Goal: Find specific page/section

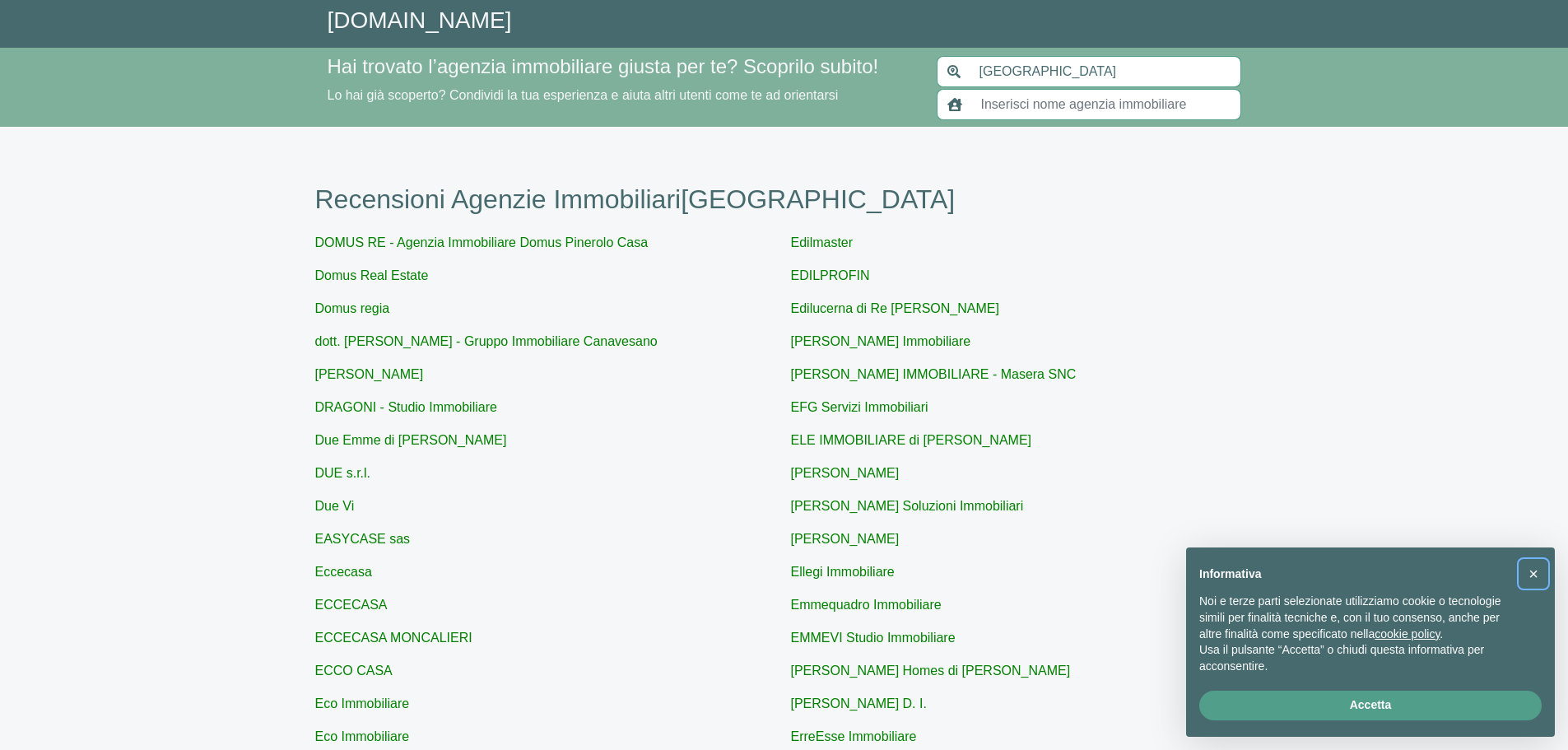
click at [1538, 571] on button "×" at bounding box center [1532, 573] width 26 height 26
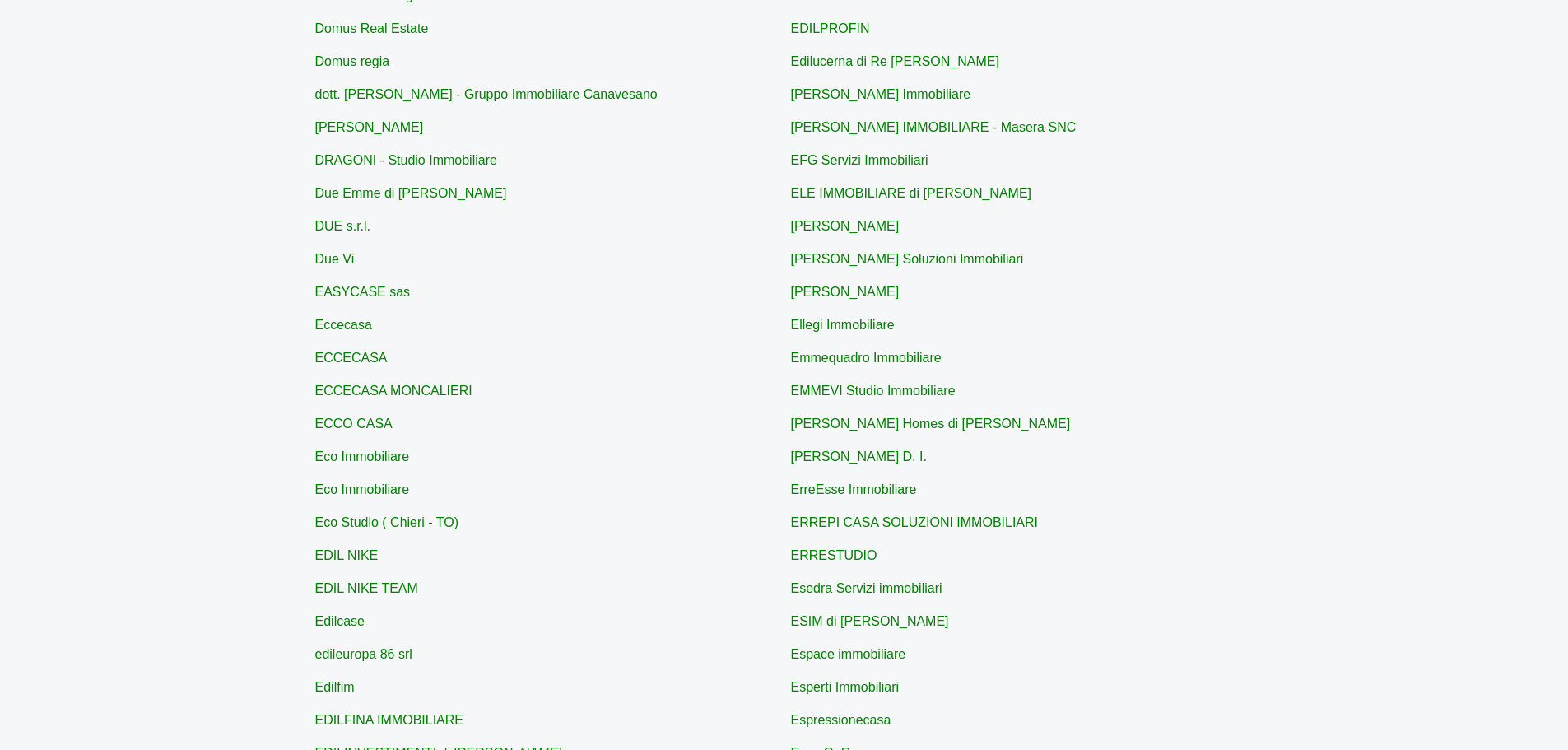
scroll to position [142, 0]
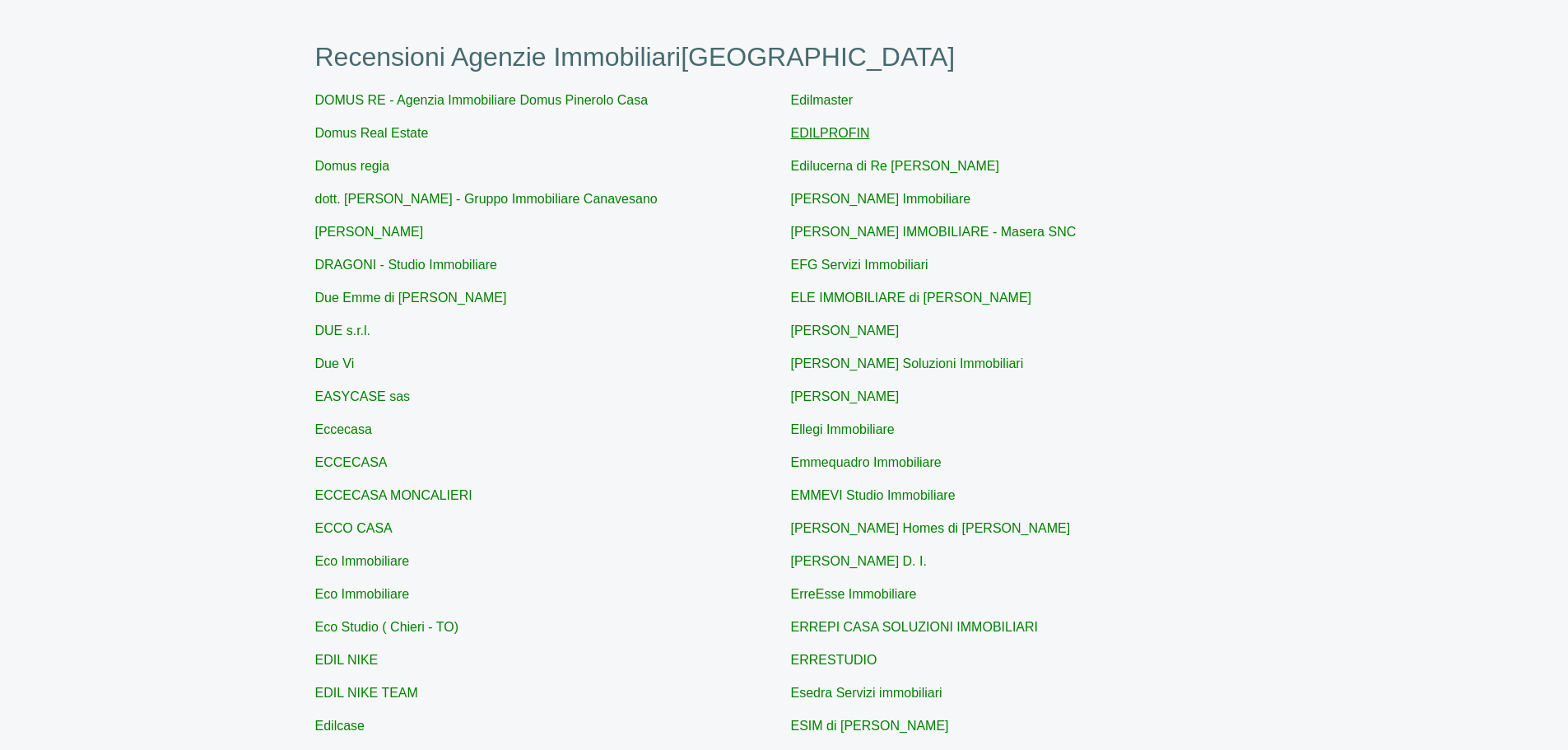
click at [810, 135] on link "EDILPROFIN" at bounding box center [830, 133] width 79 height 14
type input "EDILPROFIN"
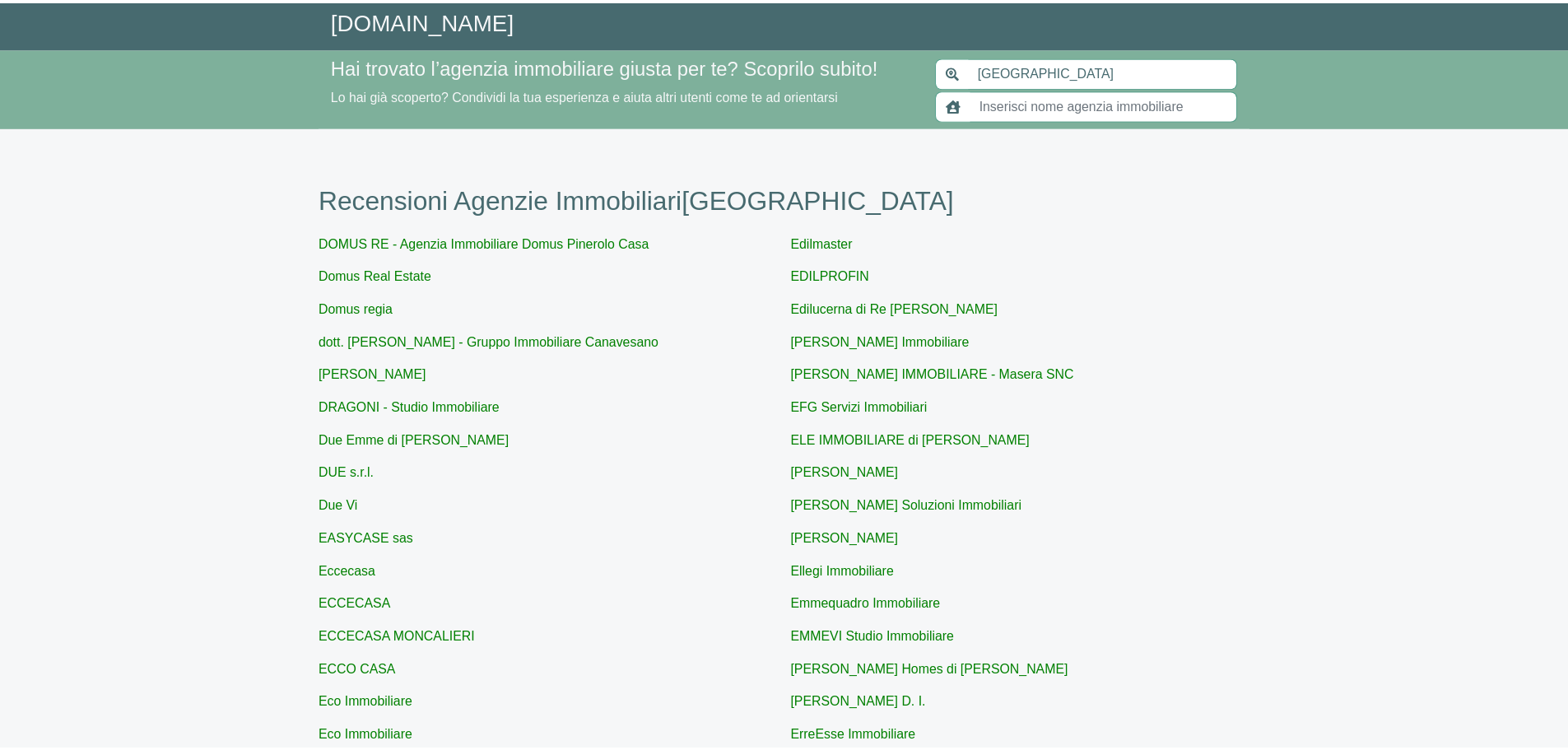
scroll to position [142, 0]
